Goal: Check status: Check status

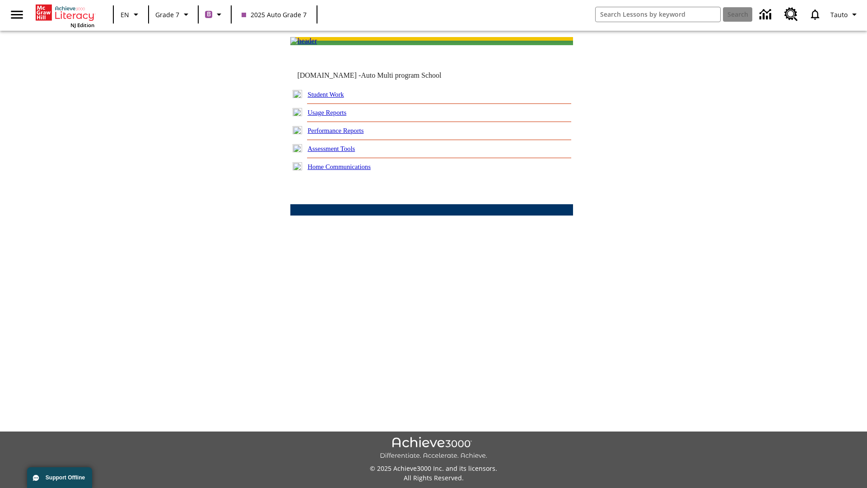
click at [332, 98] on link "Student Work" at bounding box center [326, 94] width 36 height 7
select select "/options/reports/?report_id=24&atype=7&section=2"
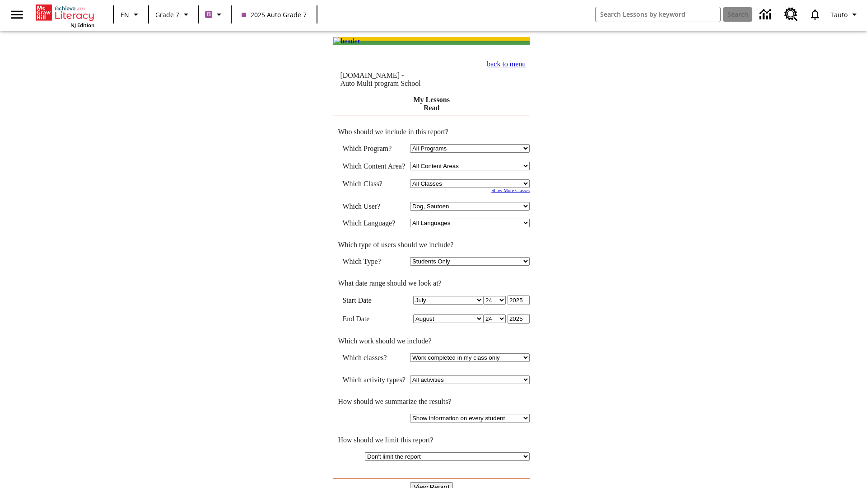
select select "21437138"
select select "4"
type input "2024"
click at [432, 482] on input "View Report" at bounding box center [431, 487] width 43 height 10
